Goal: Transaction & Acquisition: Purchase product/service

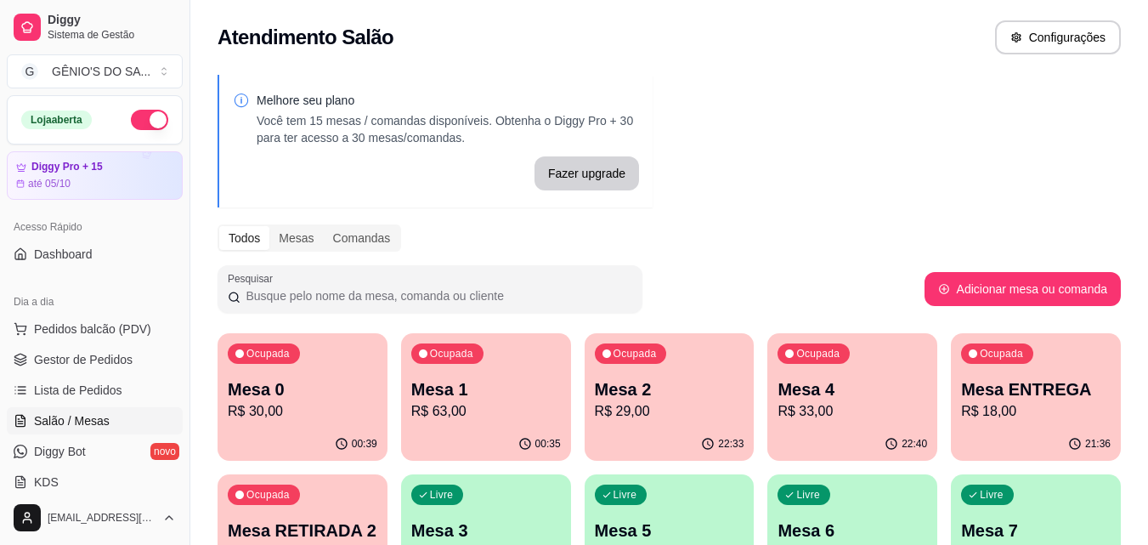
click at [274, 415] on p "R$ 30,00" at bounding box center [303, 411] width 150 height 20
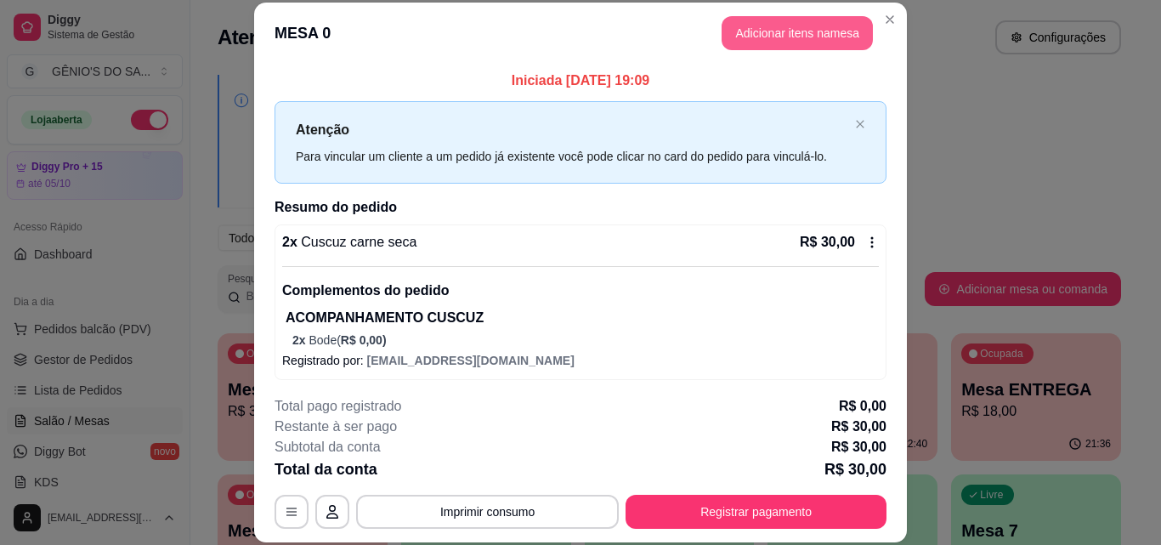
click at [778, 33] on button "Adicionar itens na mesa" at bounding box center [796, 33] width 151 height 34
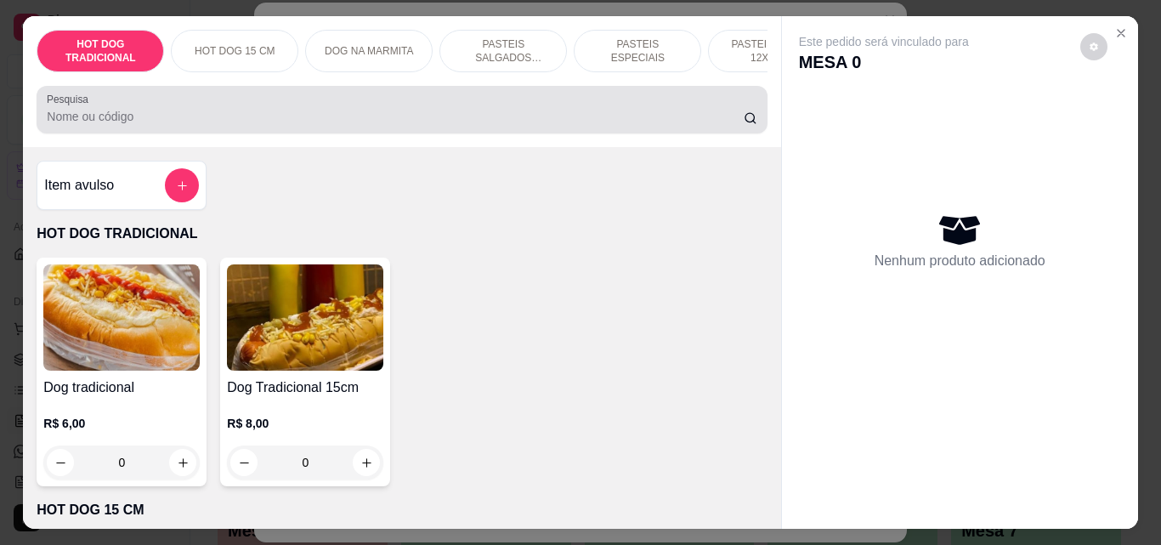
click at [113, 118] on input "Pesquisa" at bounding box center [395, 116] width 697 height 17
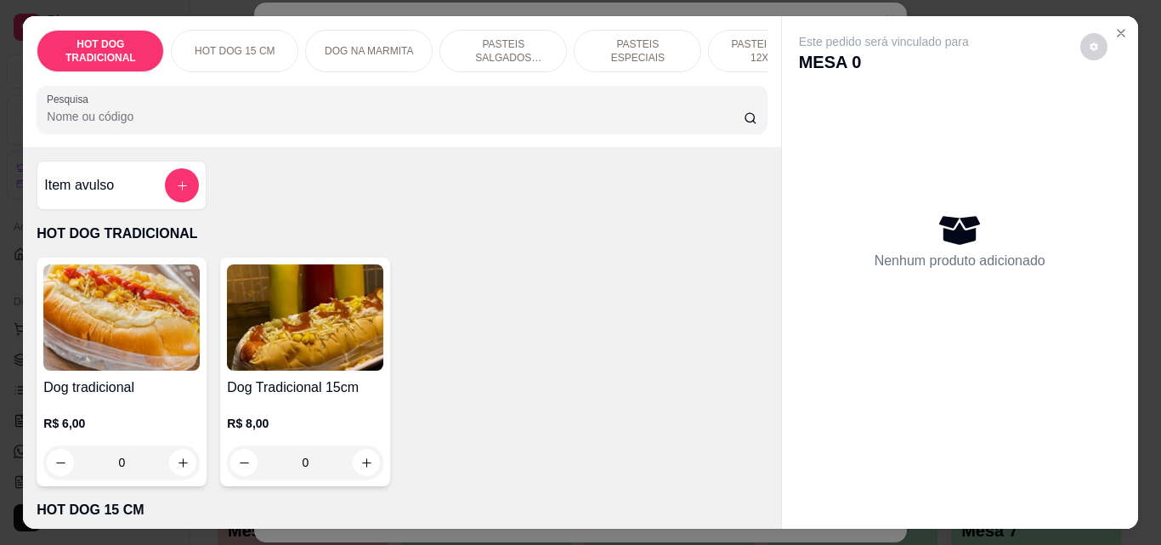
type input "o"
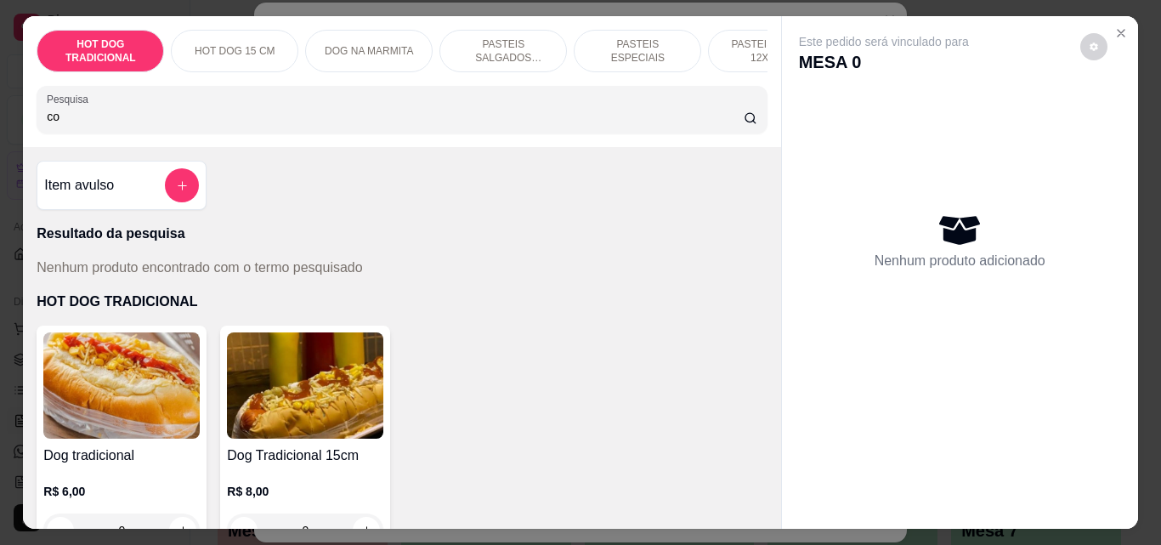
type input "c"
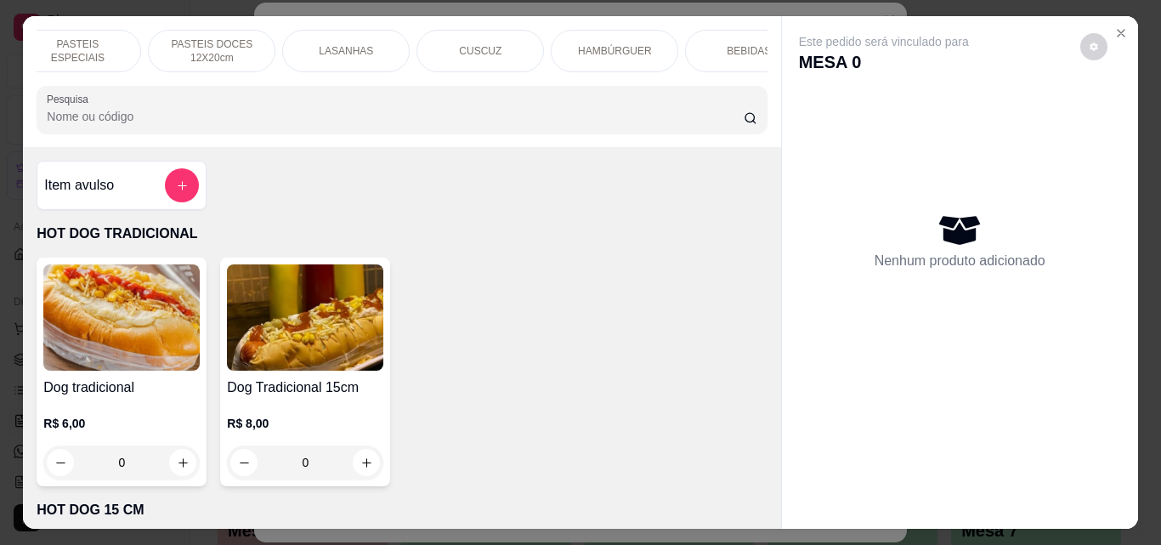
scroll to position [0, 606]
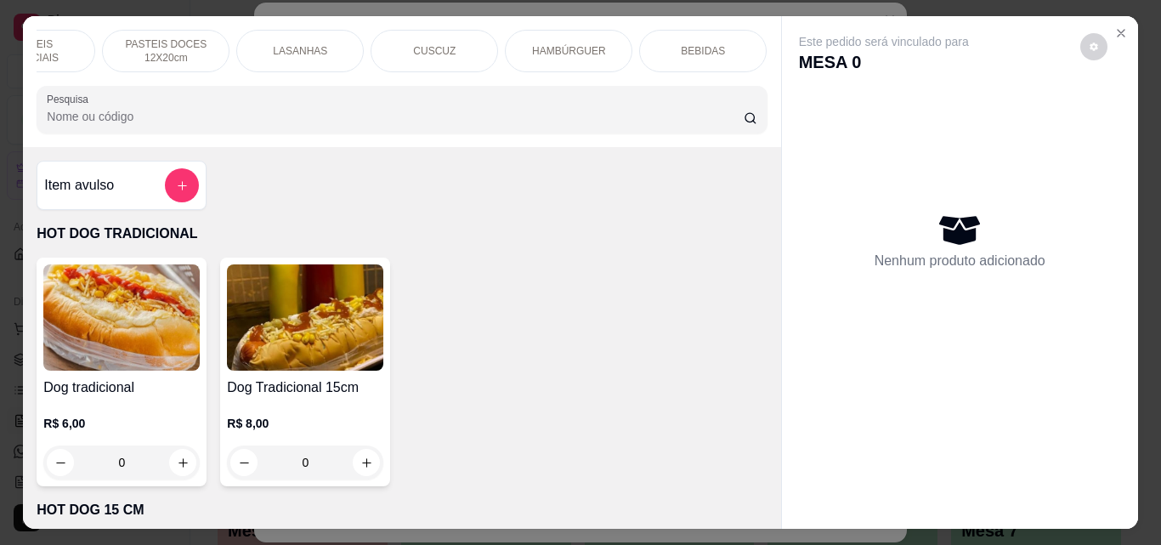
click at [673, 37] on div "BEBIDAS" at bounding box center [702, 51] width 127 height 42
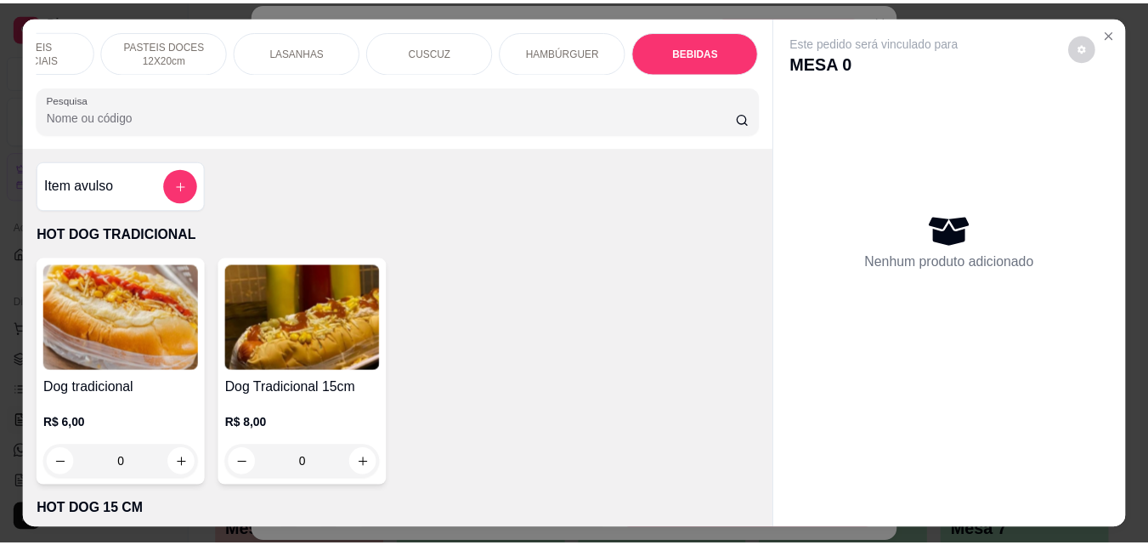
scroll to position [44, 0]
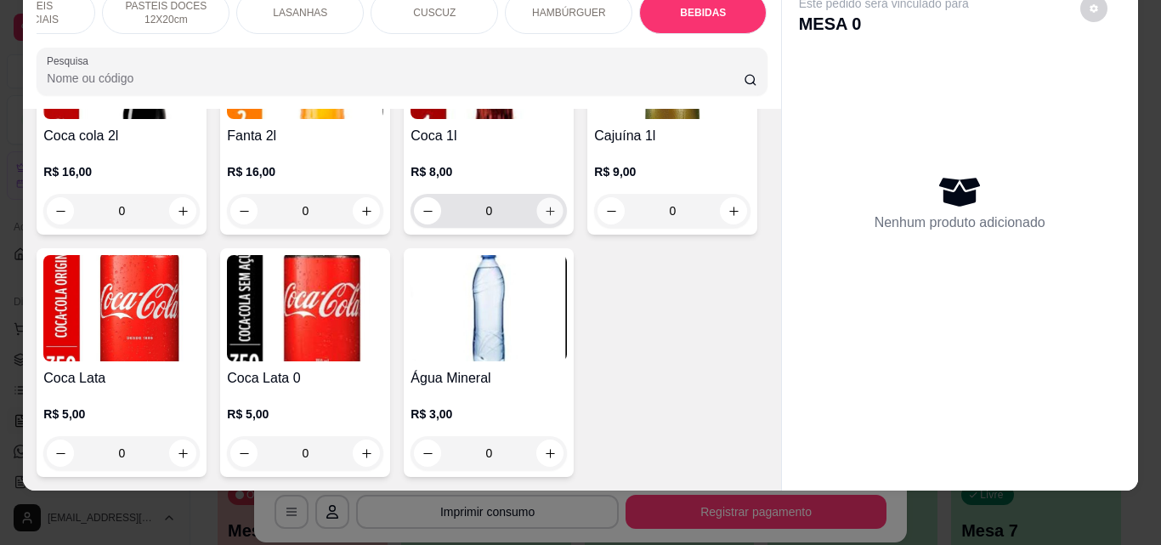
click at [550, 218] on icon "increase-product-quantity" at bounding box center [550, 211] width 13 height 13
type input "1"
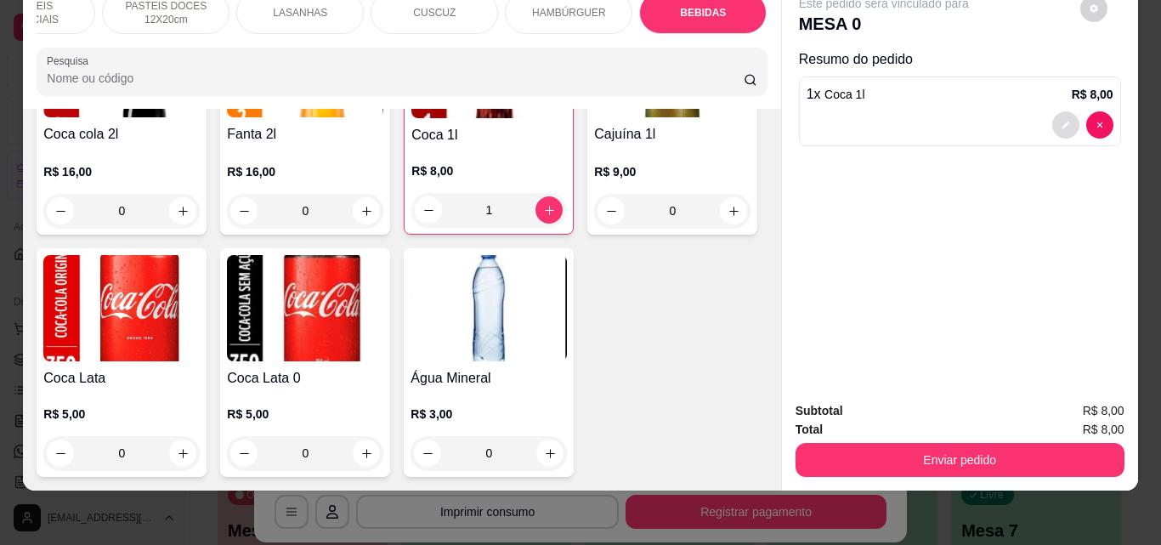
click at [1062, 120] on icon "decrease-product-quantity" at bounding box center [1066, 125] width 10 height 10
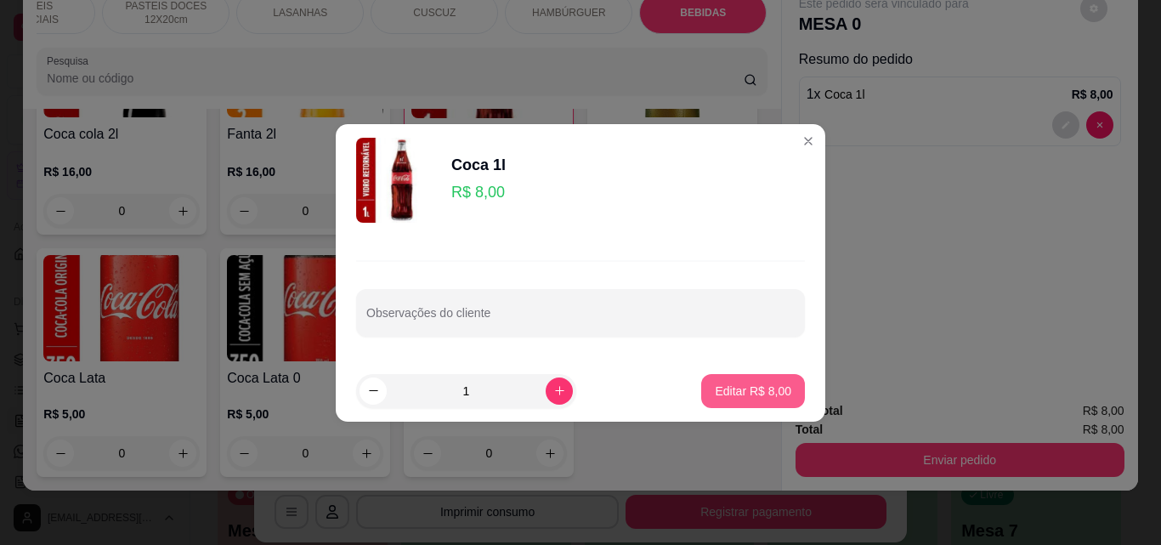
click at [737, 393] on p "Editar R$ 8,00" at bounding box center [753, 390] width 76 height 17
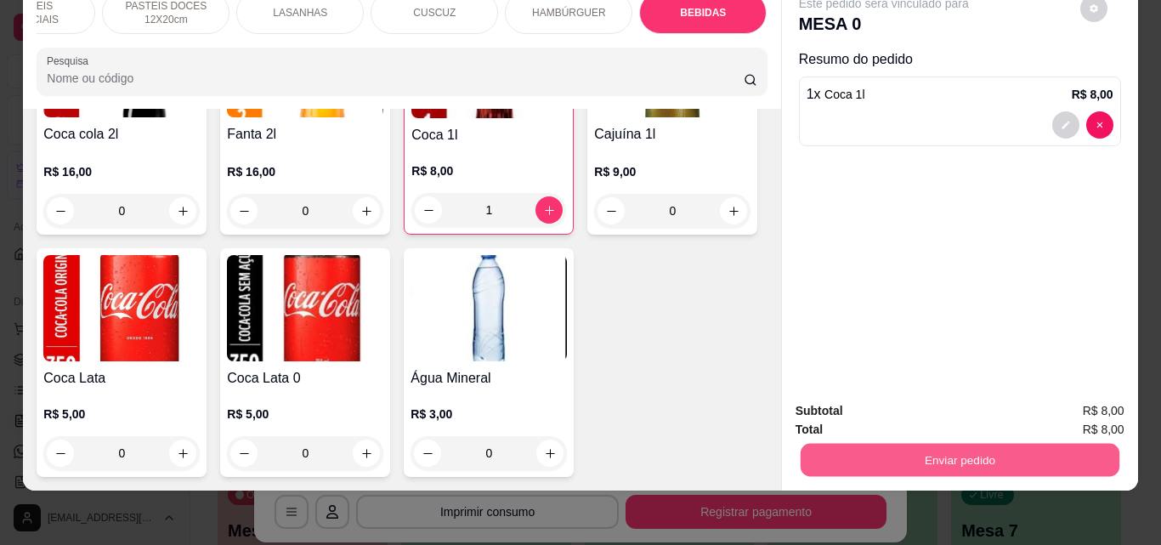
click at [919, 445] on button "Enviar pedido" at bounding box center [959, 459] width 319 height 33
click at [969, 391] on button "Não registrar e enviar pedido" at bounding box center [903, 404] width 172 height 31
